Goal: Task Accomplishment & Management: Manage account settings

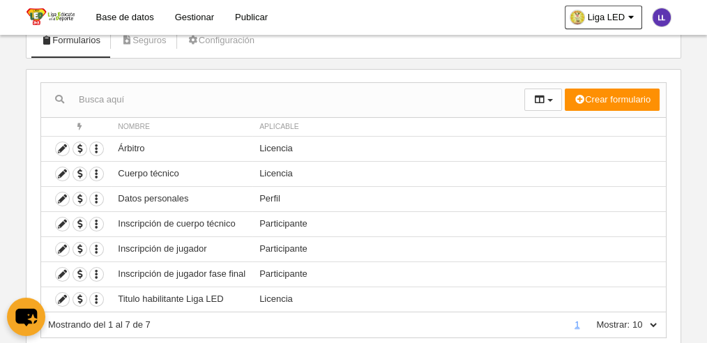
scroll to position [132, 0]
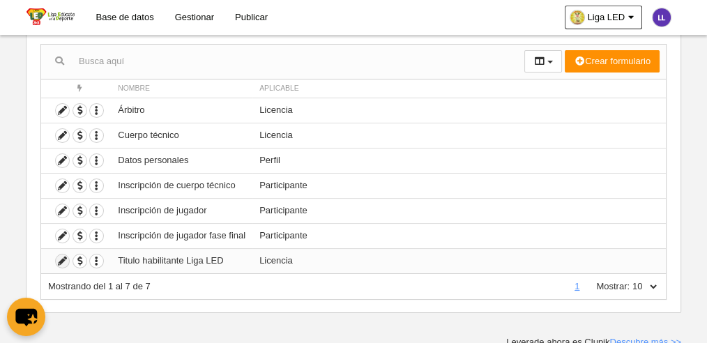
click at [63, 256] on icon at bounding box center [62, 260] width 13 height 13
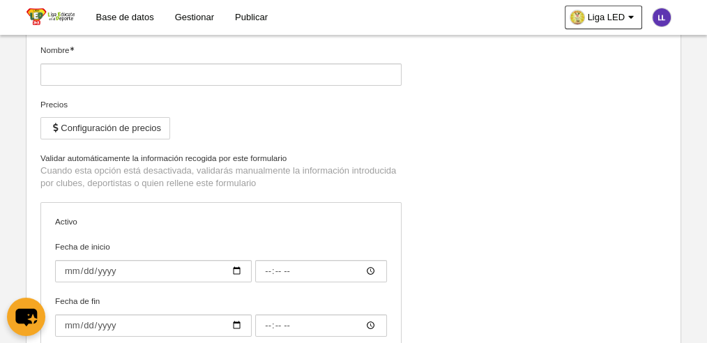
type input "Titulo habilitante Liga LED"
checkbox input "true"
type input "[DATE]"
type input "00:00"
type input "[DATE]"
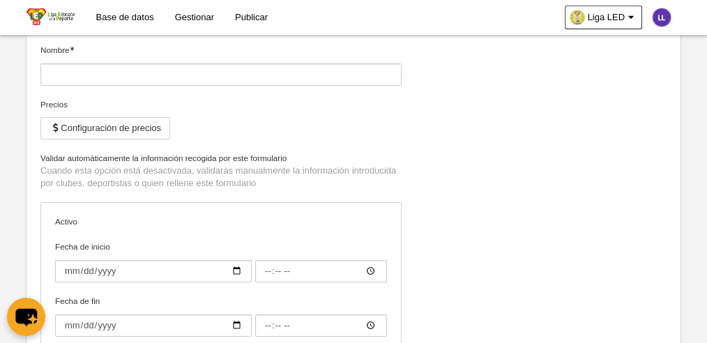
type input "00:00"
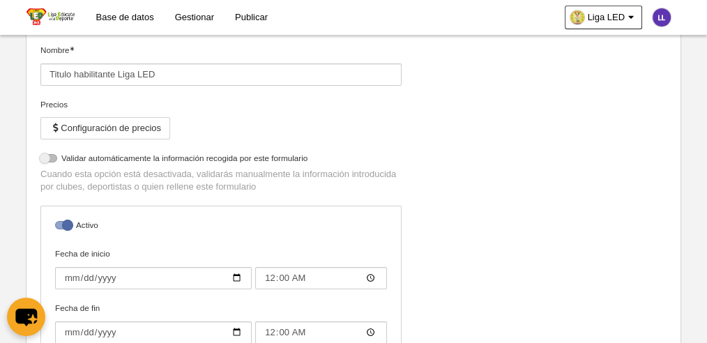
select select "selected"
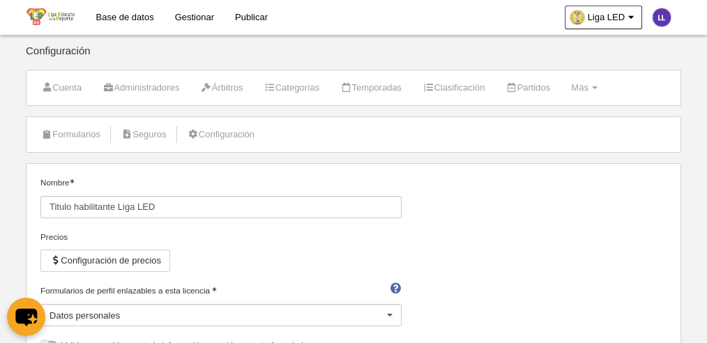
click at [60, 20] on img at bounding box center [50, 16] width 48 height 17
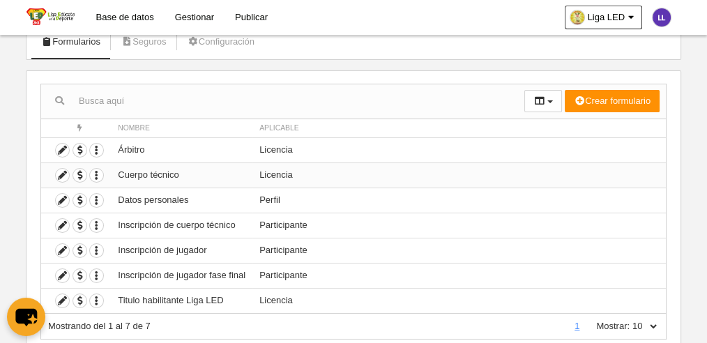
scroll to position [132, 0]
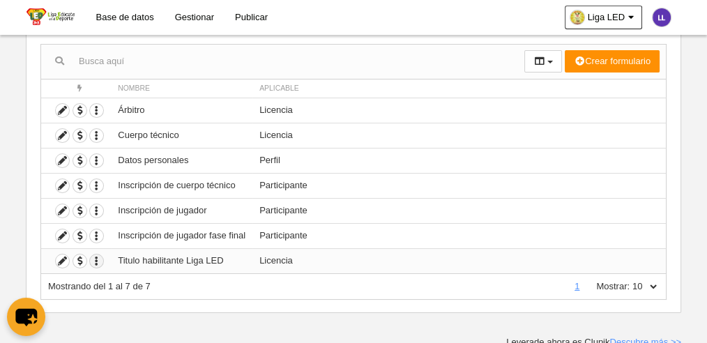
click at [92, 259] on icon "button" at bounding box center [96, 260] width 13 height 13
click at [59, 258] on icon at bounding box center [62, 260] width 13 height 13
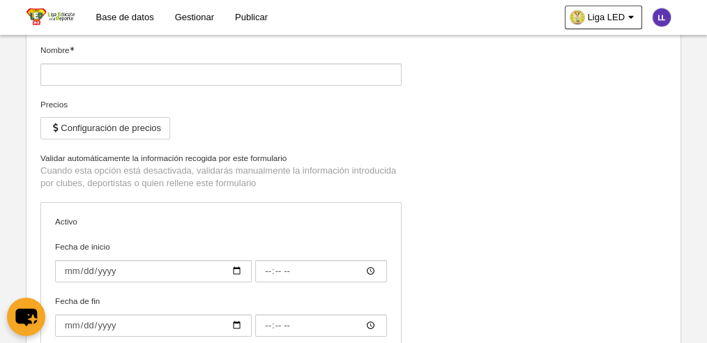
type input "Titulo habilitante Liga LED"
checkbox input "true"
type input "[DATE]"
type input "00:00"
type input "[DATE]"
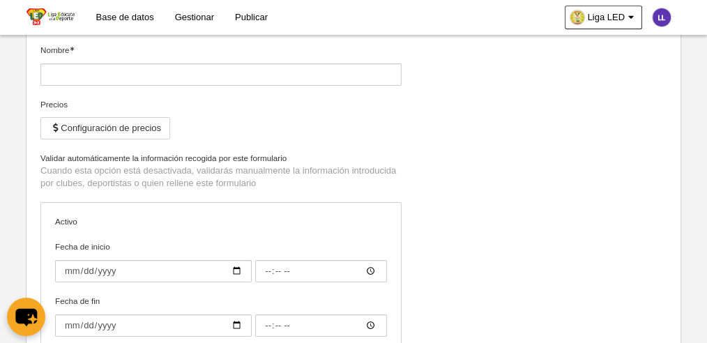
type input "00:00"
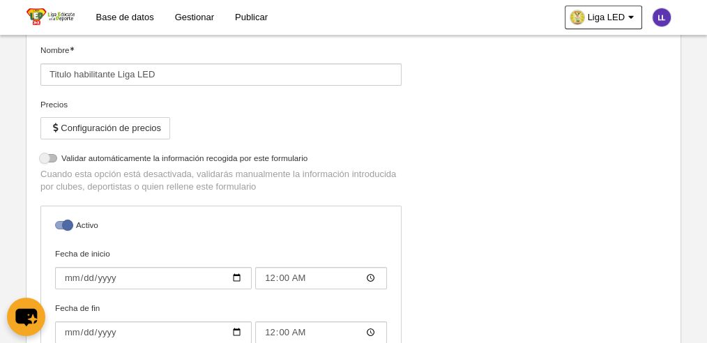
select select "selected"
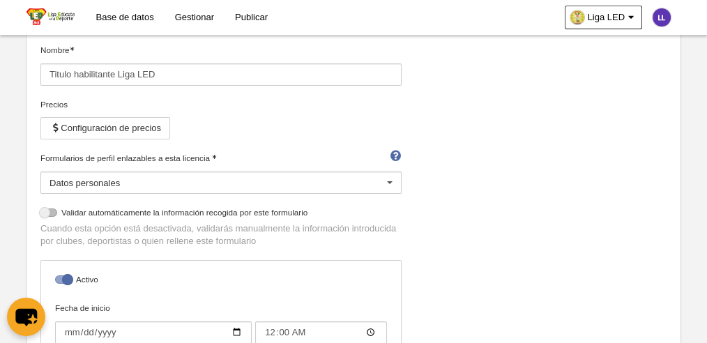
click at [153, 180] on div "Datos personales" at bounding box center [220, 182] width 361 height 22
click at [519, 186] on div "Nombre Titulo habilitante Liga LED Precios Configuración de precios Formularios…" at bounding box center [354, 251] width 636 height 415
click at [503, 183] on div "Nombre Titulo habilitante Liga LED Precios Configuración de precios Formularios…" at bounding box center [354, 251] width 636 height 415
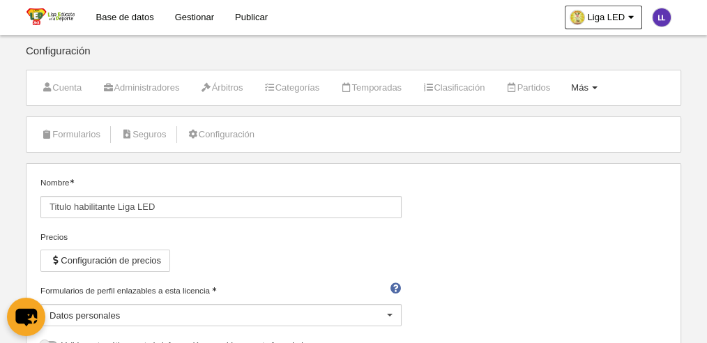
click at [597, 89] on span at bounding box center [595, 87] width 6 height 3
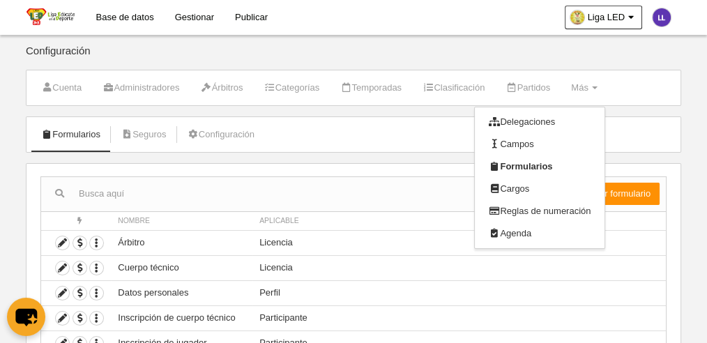
click at [85, 163] on div "Acciones Nombre Aplicable Crear formulario Perfil Licencia Participante Accione…" at bounding box center [353, 304] width 655 height 282
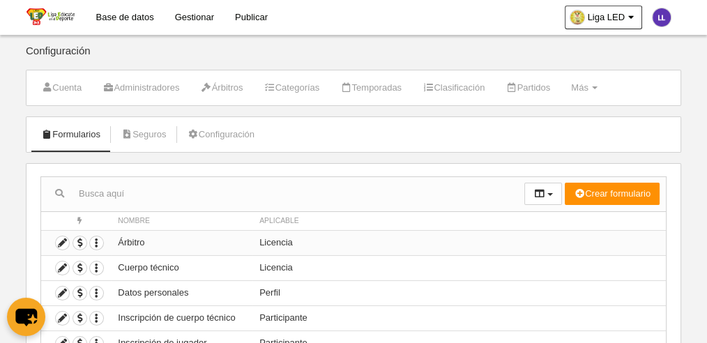
scroll to position [132, 0]
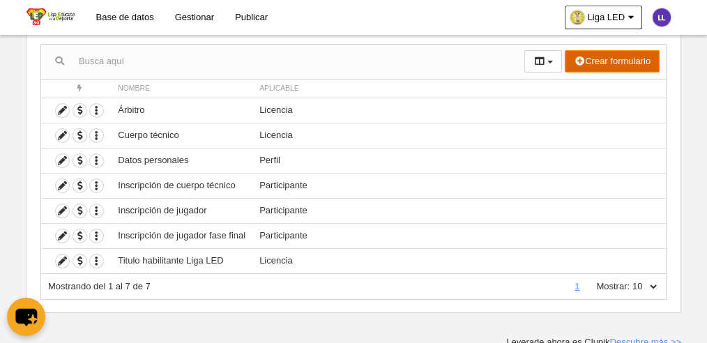
click at [590, 61] on button "Crear formulario" at bounding box center [611, 61] width 95 height 22
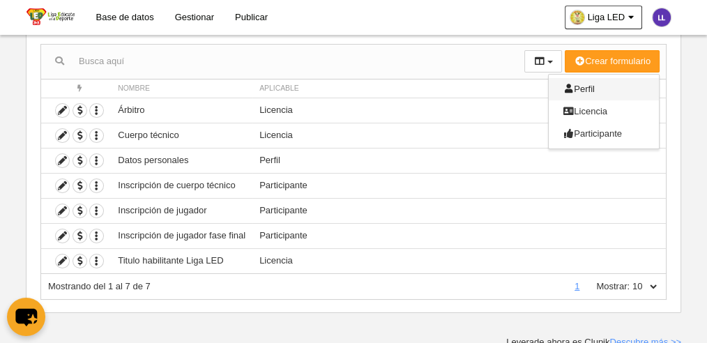
click at [571, 85] on icon at bounding box center [567, 88] width 11 height 9
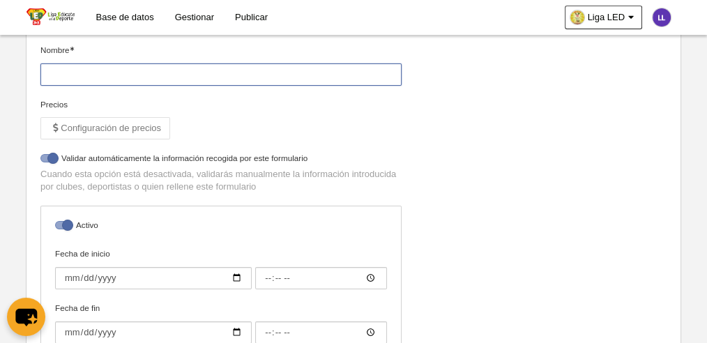
click at [89, 73] on input "Nombre" at bounding box center [220, 74] width 361 height 22
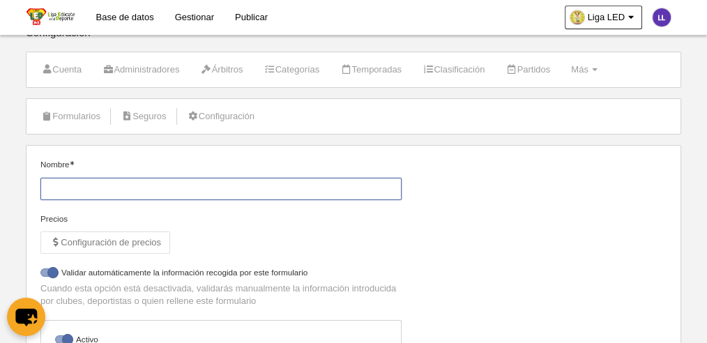
scroll to position [11, 0]
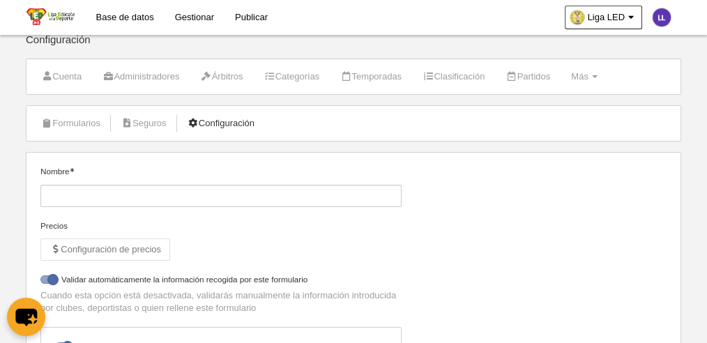
click at [219, 125] on link "Configuración" at bounding box center [221, 123] width 82 height 21
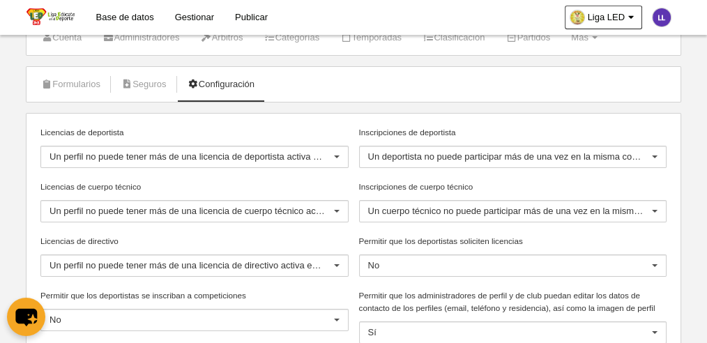
scroll to position [104, 0]
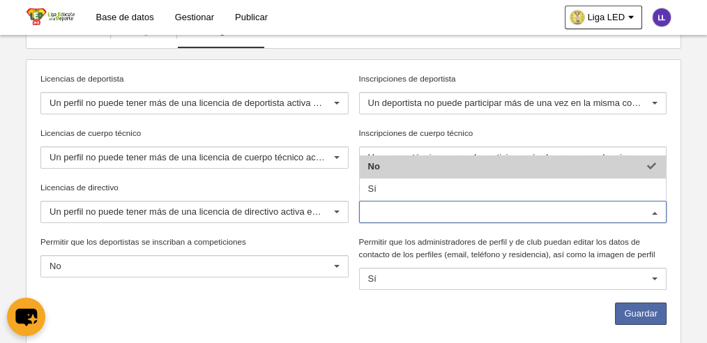
click at [422, 208] on input "Permitir que los deportistas soliciten licencias" at bounding box center [506, 212] width 276 height 13
click at [361, 236] on label "Permitir que los administradores de perfil y de club puedan editar los datos de…" at bounding box center [513, 248] width 308 height 25
click at [368, 272] on input "Permitir que los administradores de perfil y de club puedan editar los datos de…" at bounding box center [368, 278] width 0 height 13
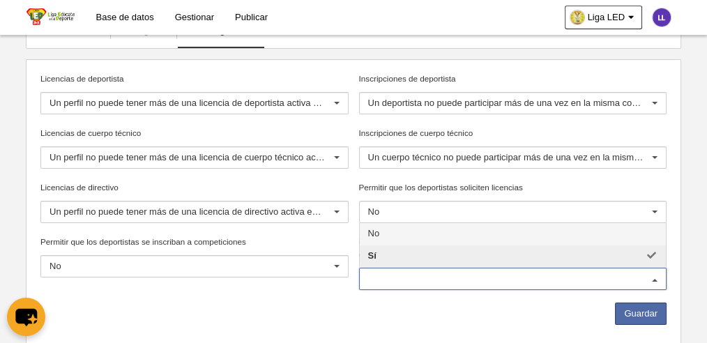
click at [341, 236] on label "Permitir que los deportistas se inscriban a competiciones" at bounding box center [194, 242] width 308 height 13
click at [49, 260] on input "Permitir que los deportistas se inscriban a competiciones" at bounding box center [49, 266] width 0 height 13
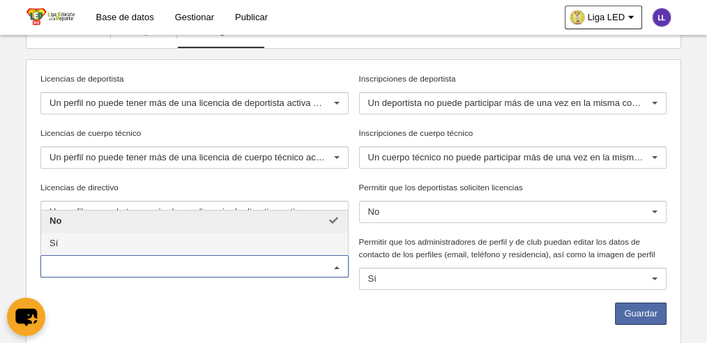
click at [339, 311] on div "Guardar" at bounding box center [354, 316] width 636 height 29
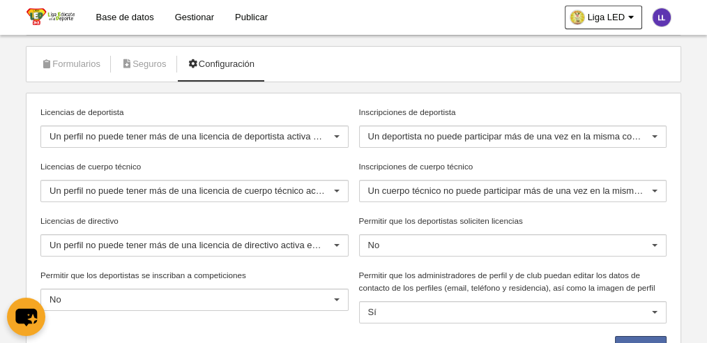
scroll to position [137, 0]
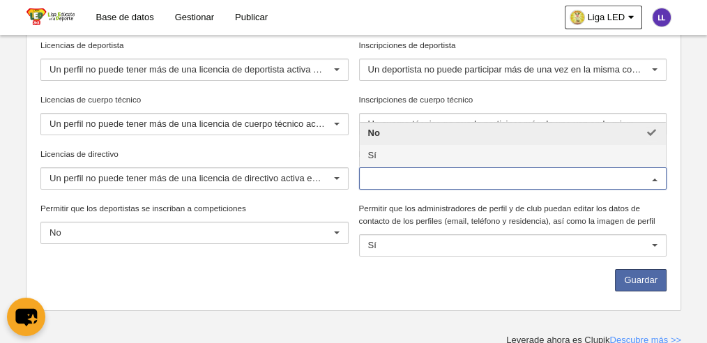
click at [379, 156] on span "Sí" at bounding box center [513, 156] width 307 height 22
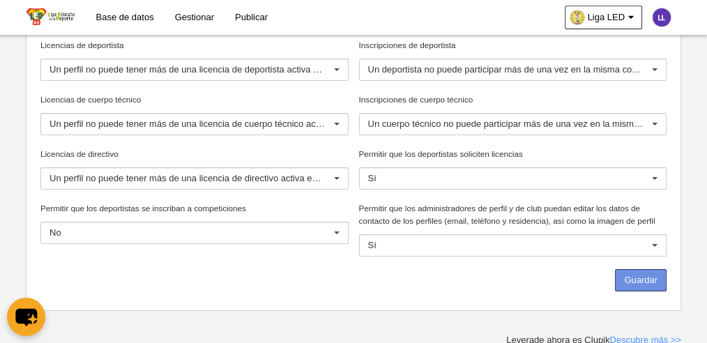
click at [634, 280] on button "Guardar" at bounding box center [641, 280] width 52 height 22
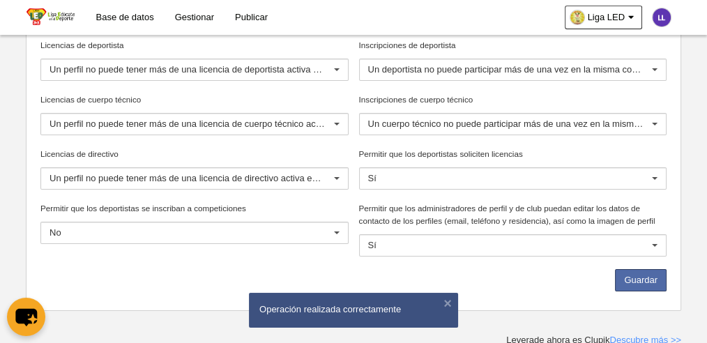
click at [487, 279] on div "Guardar" at bounding box center [354, 283] width 636 height 29
